Goal: Information Seeking & Learning: Check status

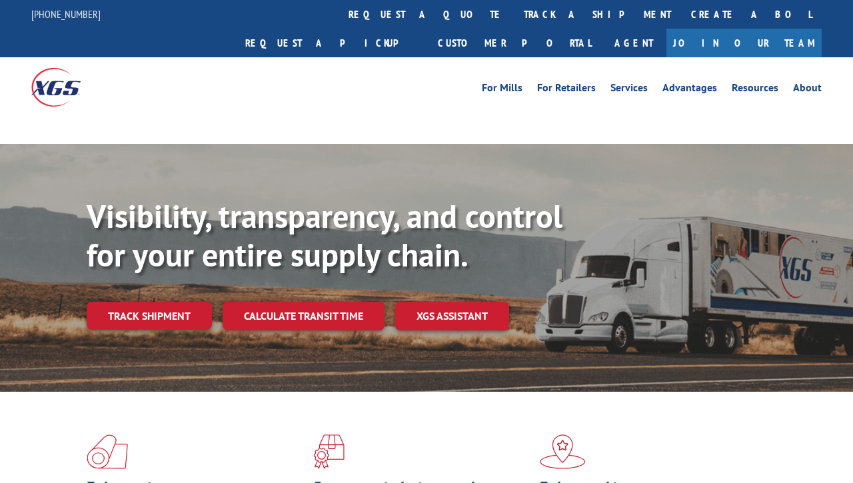
scroll to position [14, 0]
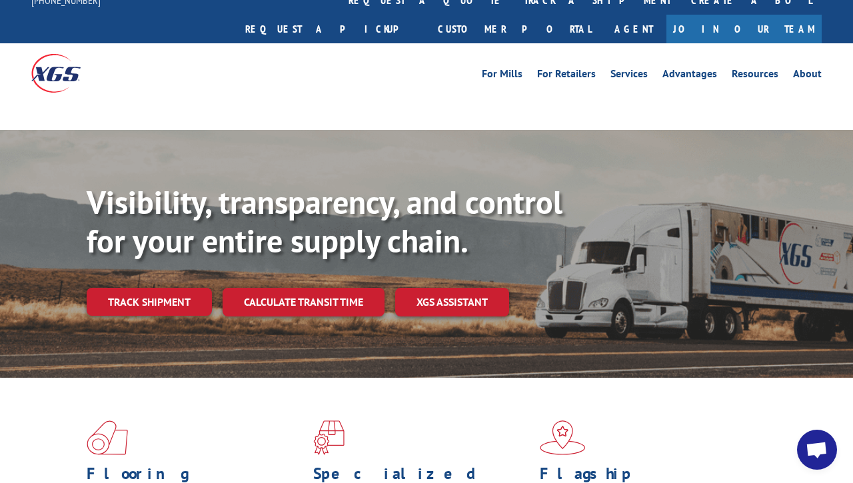
click at [152, 284] on div "Visibility, transparency, and control for your entire supply chain. Track shipm…" at bounding box center [470, 276] width 766 height 186
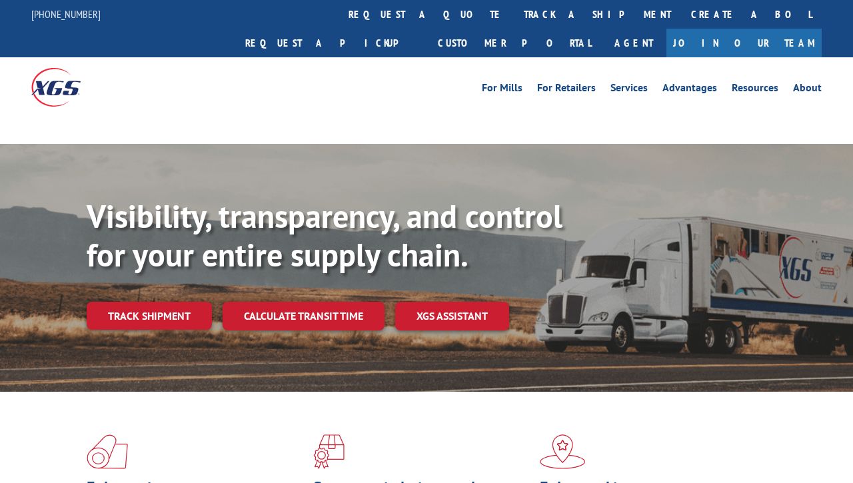
scroll to position [14, 0]
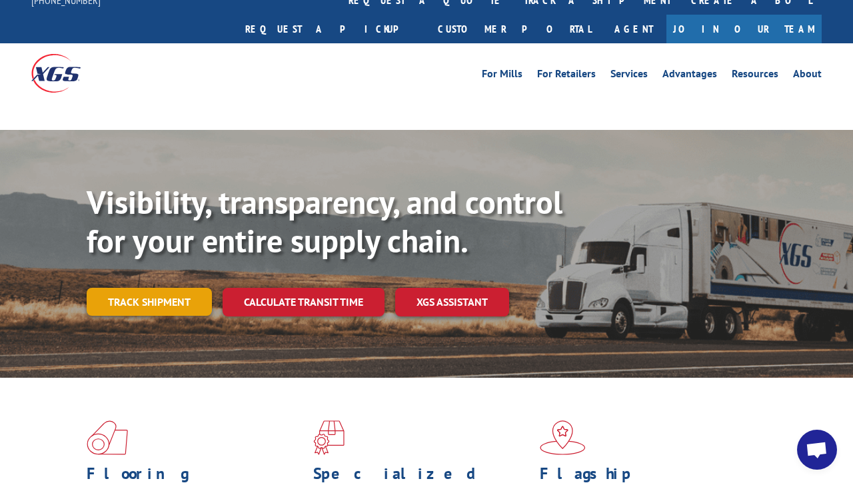
click at [143, 288] on link "Track shipment" at bounding box center [149, 302] width 125 height 28
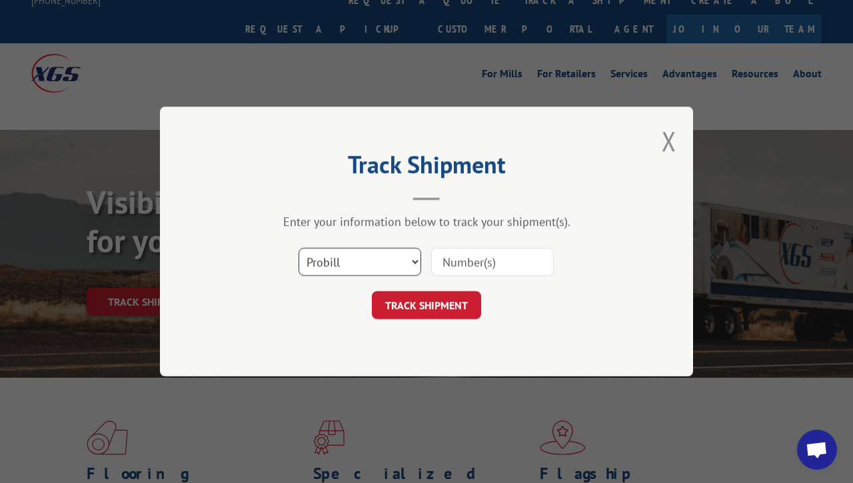
click at [394, 258] on select "Select category... Probill BOL PO" at bounding box center [359, 262] width 123 height 28
click at [504, 271] on input at bounding box center [492, 262] width 123 height 28
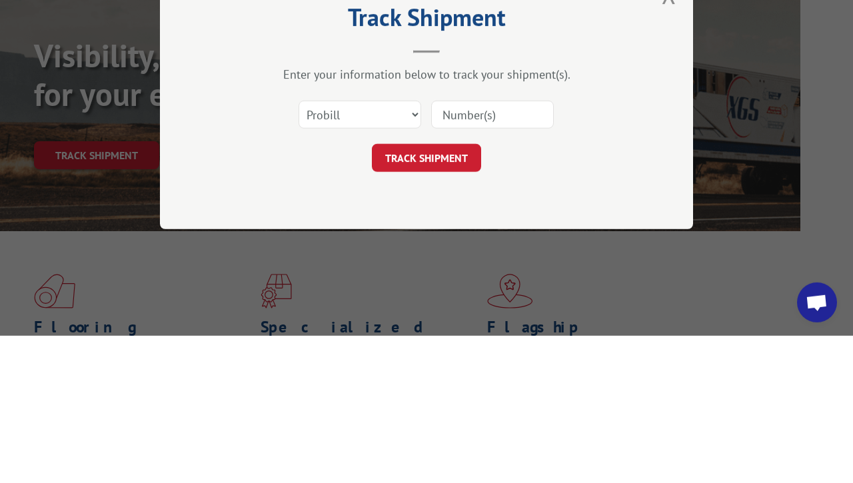
click at [487, 248] on input at bounding box center [492, 262] width 123 height 28
paste input "2562115"
type input "2562115"
click at [454, 291] on button "TRACK SHIPMENT" at bounding box center [426, 305] width 109 height 28
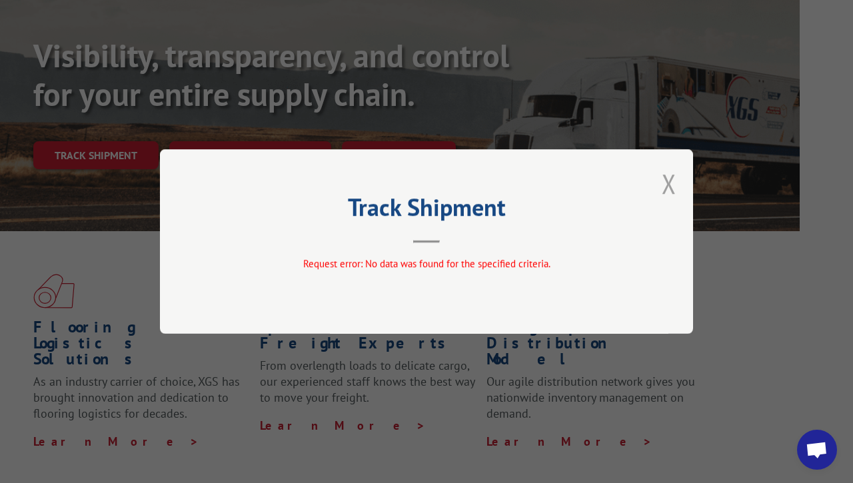
click at [661, 185] on button "Close modal" at bounding box center [668, 183] width 15 height 35
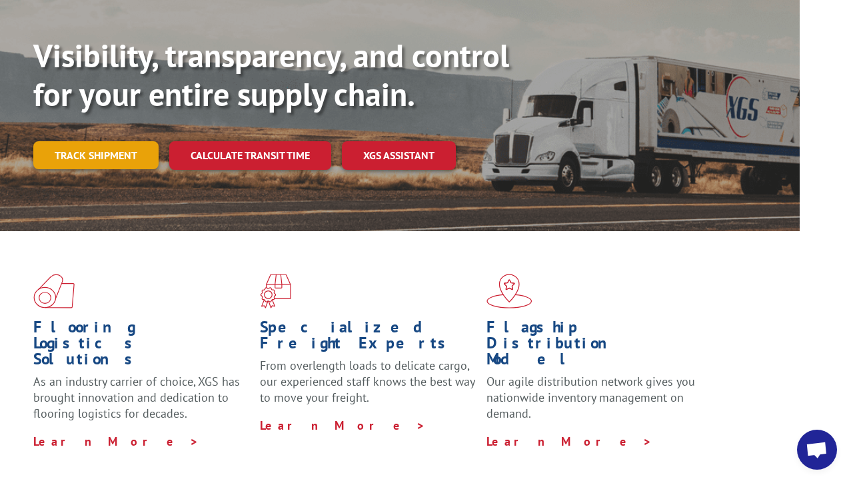
click at [113, 141] on link "Track shipment" at bounding box center [95, 155] width 125 height 28
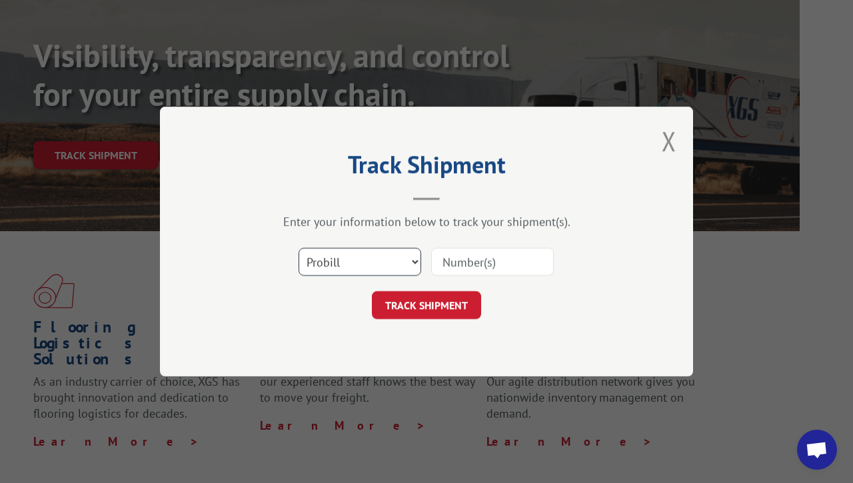
click at [397, 263] on select "Select category... Probill BOL PO" at bounding box center [359, 262] width 123 height 28
select select "po"
click at [504, 266] on input at bounding box center [492, 262] width 123 height 28
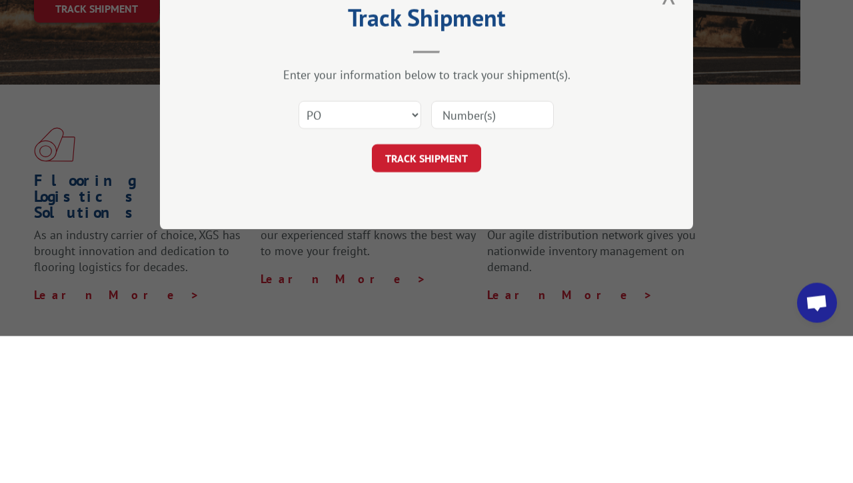
click at [490, 248] on input at bounding box center [492, 262] width 123 height 28
paste input "2562115"
type input "2562115"
click at [448, 291] on button "TRACK SHIPMENT" at bounding box center [426, 305] width 109 height 28
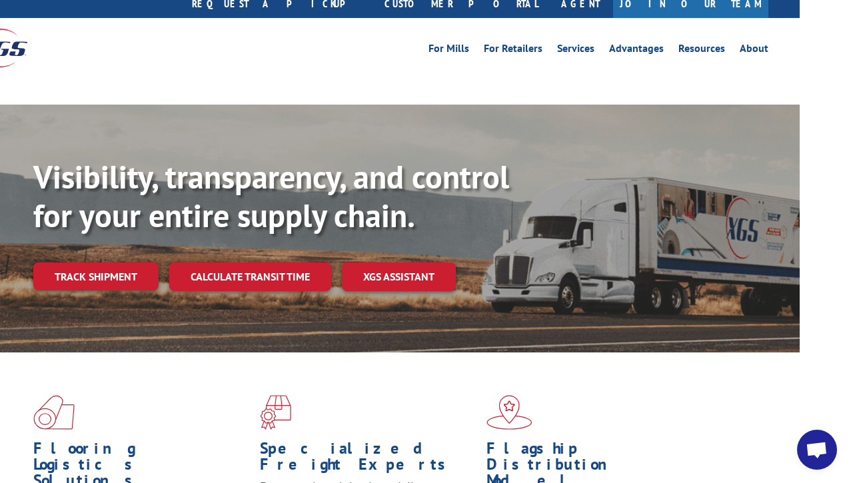
scroll to position [27, 53]
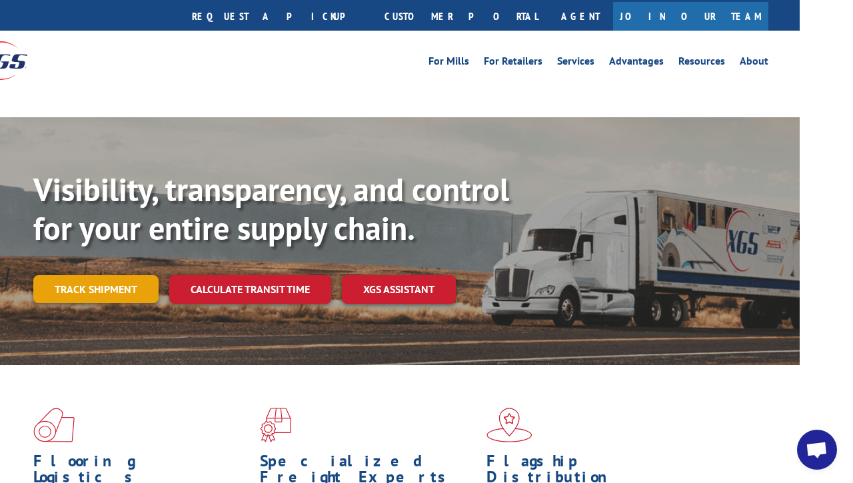
click at [114, 275] on link "Track shipment" at bounding box center [95, 289] width 125 height 28
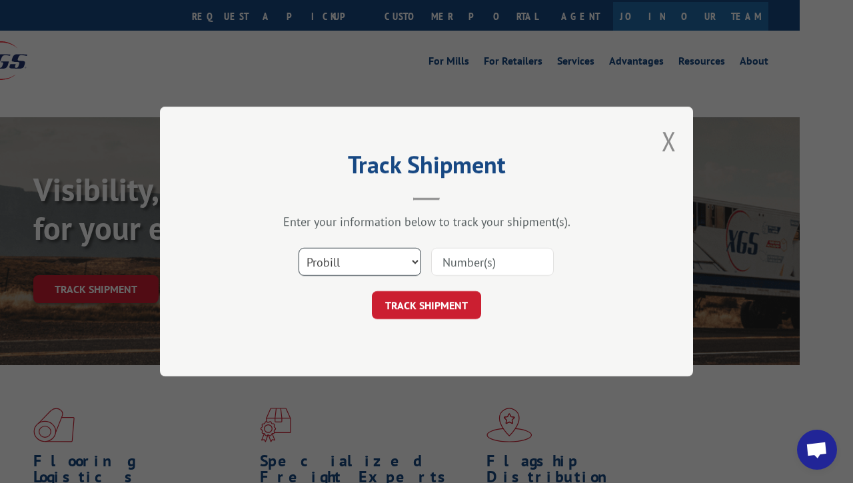
click at [372, 266] on select "Select category... Probill BOL PO" at bounding box center [359, 262] width 123 height 28
select select "bol"
click at [500, 262] on input at bounding box center [492, 262] width 123 height 28
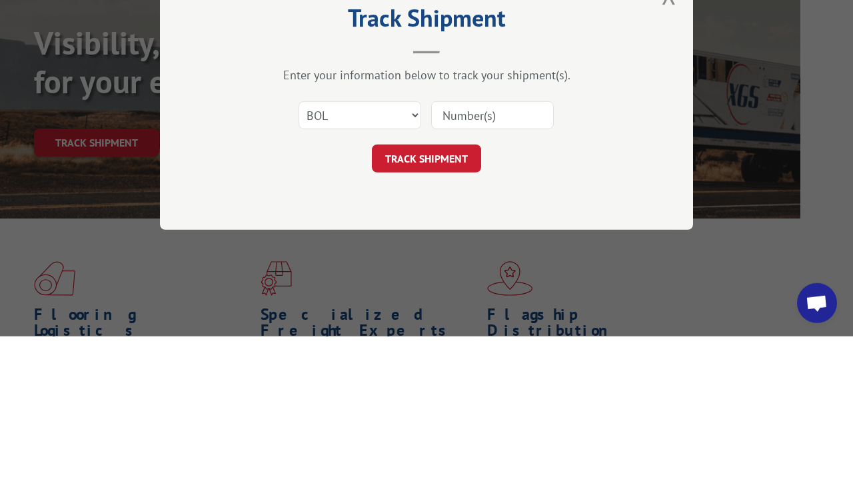
click at [502, 248] on input at bounding box center [492, 262] width 123 height 28
paste input "2562115"
type input "2562115"
click at [461, 291] on button "TRACK SHIPMENT" at bounding box center [426, 305] width 109 height 28
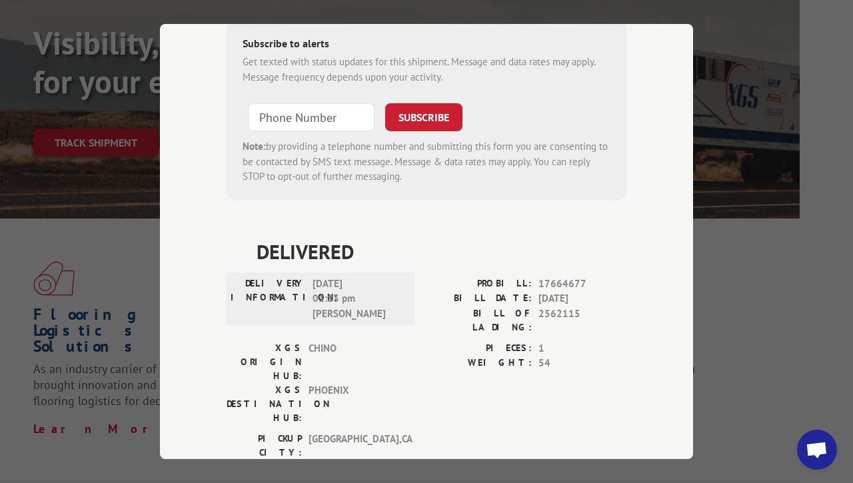
scroll to position [352, 0]
